Goal: Information Seeking & Learning: Find specific fact

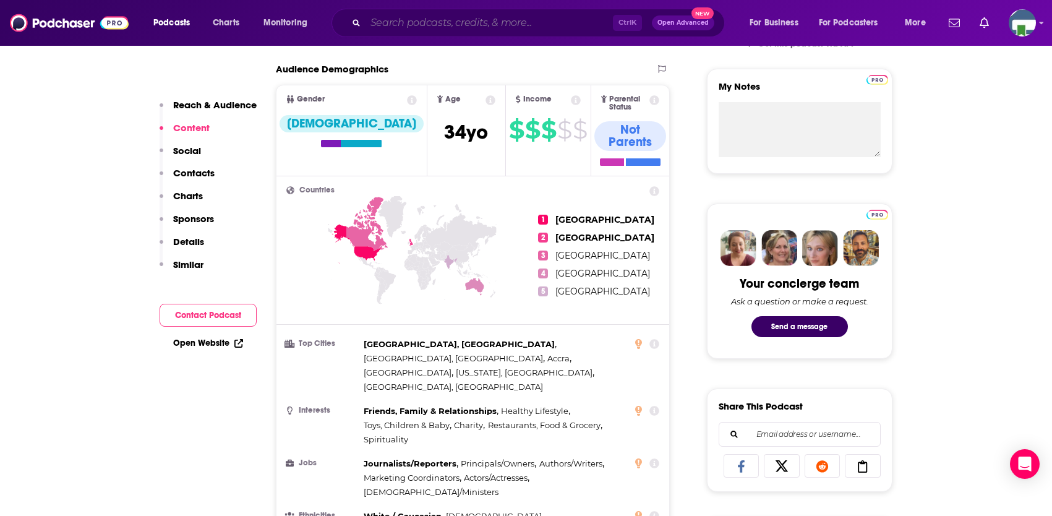
click at [430, 27] on input "Search podcasts, credits, & more..." at bounding box center [489, 23] width 247 height 20
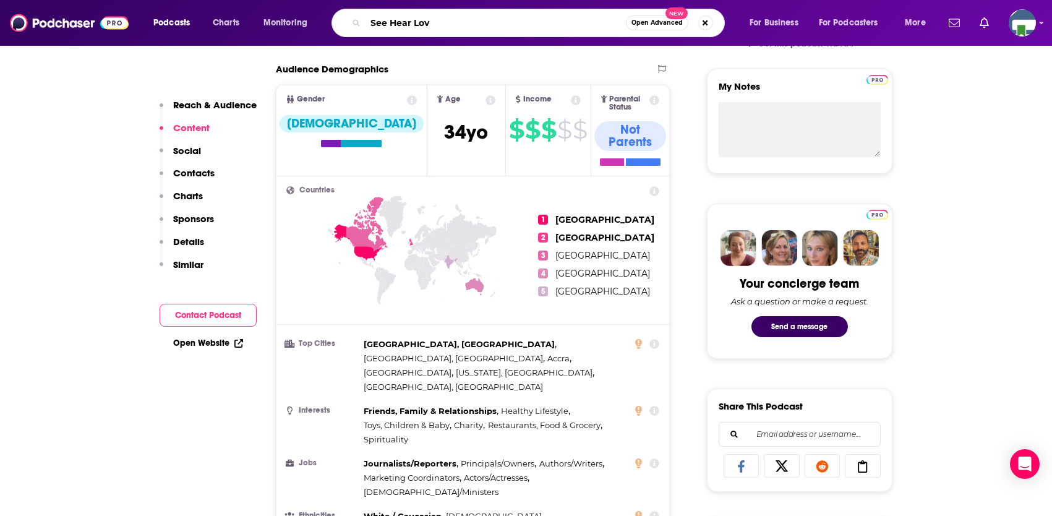
type input "See Hear Love"
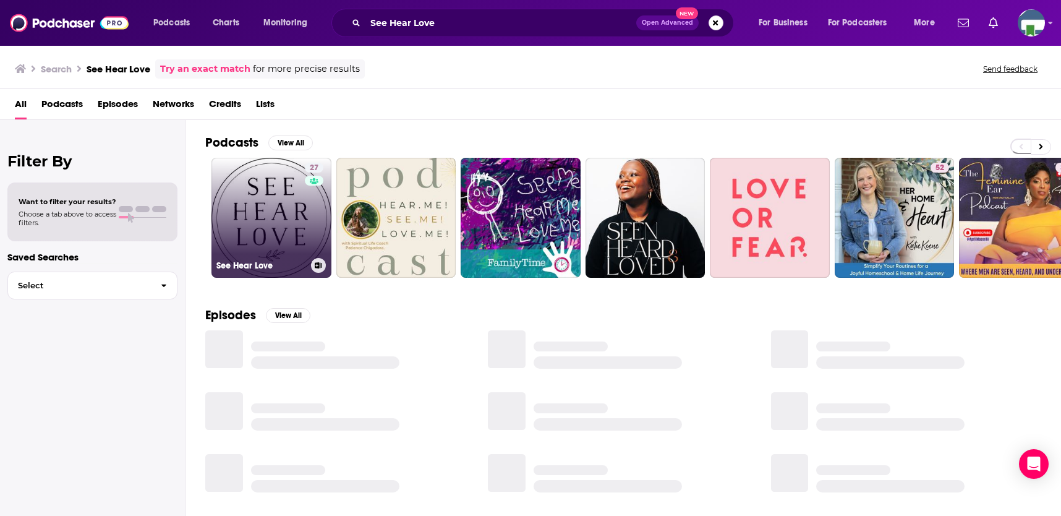
click at [311, 198] on div "27" at bounding box center [316, 210] width 22 height 95
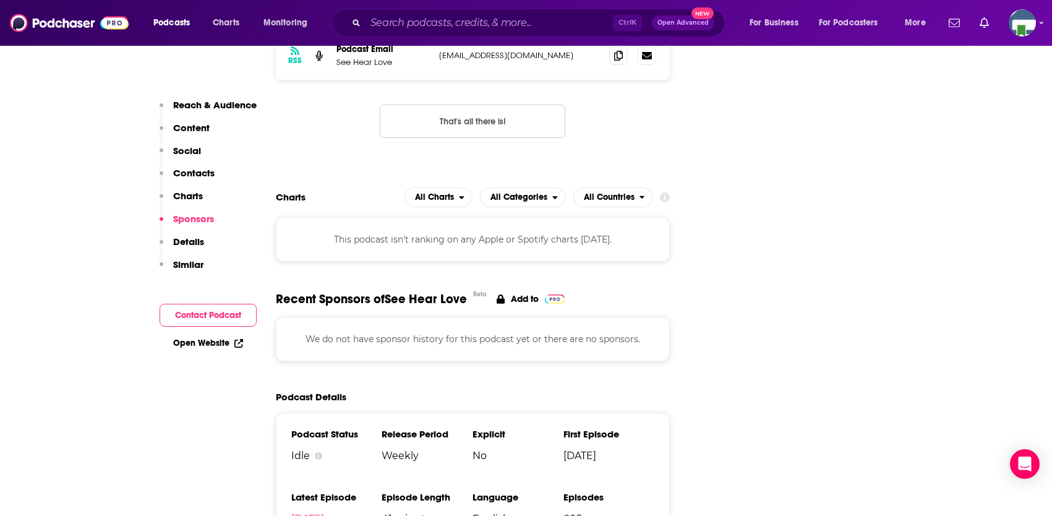
scroll to position [1237, 0]
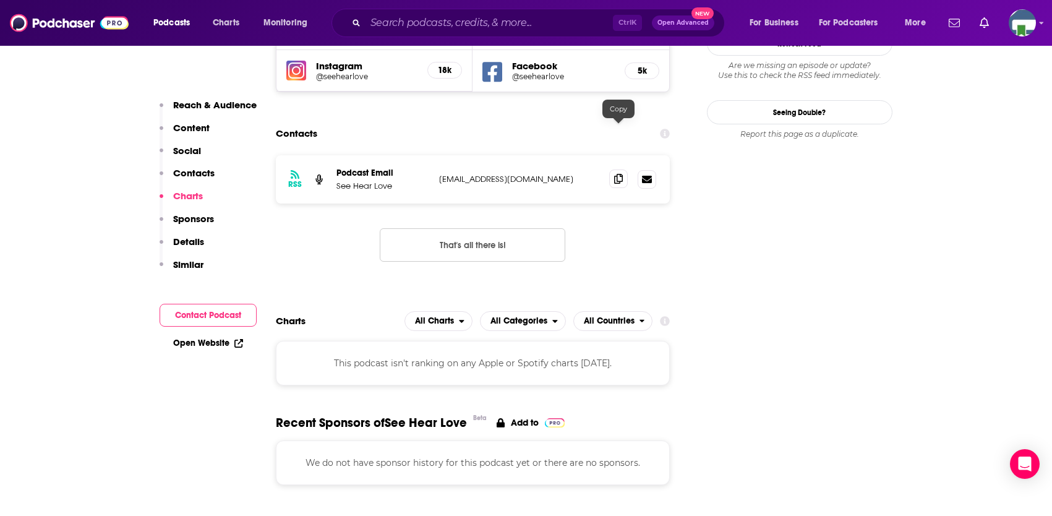
click at [618, 174] on icon at bounding box center [618, 179] width 9 height 10
